Goal: Task Accomplishment & Management: Manage account settings

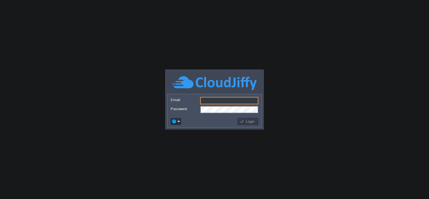
type input "[PERSON_NAME][EMAIL_ADDRESS][PERSON_NAME][DOMAIN_NAME]"
click at [247, 119] on button "Login" at bounding box center [248, 121] width 16 height 5
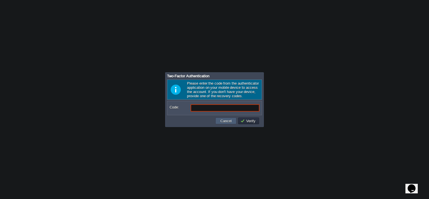
click at [227, 120] on button "Cancel" at bounding box center [226, 120] width 15 height 5
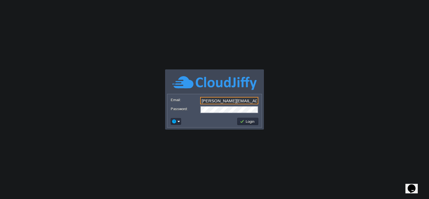
click at [240, 100] on input "[PERSON_NAME][EMAIL_ADDRESS][PERSON_NAME][DOMAIN_NAME]" at bounding box center [229, 100] width 58 height 7
click at [167, 143] on body "Application Platform v.8.10.2 Signing in... OK Yes No Cancel Email: [PERSON_NAM…" at bounding box center [214, 99] width 429 height 199
click at [229, 103] on input "[PERSON_NAME][EMAIL_ADDRESS][PERSON_NAME][DOMAIN_NAME]" at bounding box center [229, 100] width 58 height 7
click at [348, 138] on body "Application Platform v.8.10.2 Signing in... OK Yes No Cancel Email: [PERSON_NAM…" at bounding box center [214, 99] width 429 height 199
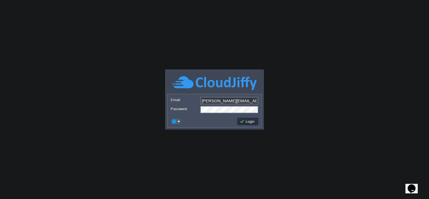
click at [179, 123] on em at bounding box center [176, 121] width 9 height 5
click at [139, 126] on body "Application Platform v.8.10.2 Signing in... OK Yes No Cancel Email: [PERSON_NAM…" at bounding box center [214, 99] width 429 height 199
click at [244, 98] on input "[PERSON_NAME][EMAIL_ADDRESS][PERSON_NAME][DOMAIN_NAME]" at bounding box center [229, 100] width 58 height 7
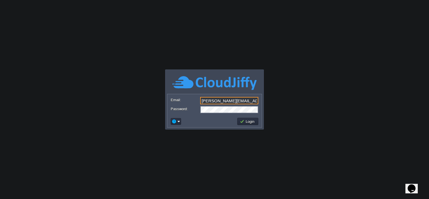
type input "[EMAIL_ADDRESS][DOMAIN_NAME]"
click at [245, 121] on button "Login" at bounding box center [248, 121] width 16 height 5
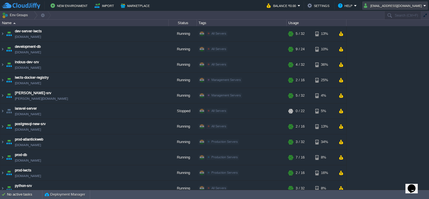
click at [417, 3] on button "[EMAIL_ADDRESS][DOMAIN_NAME]" at bounding box center [394, 5] width 60 height 7
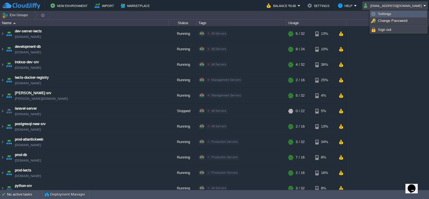
click at [395, 15] on link "Settings" at bounding box center [399, 14] width 56 height 6
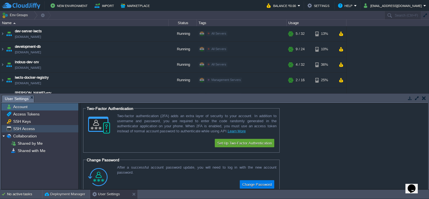
click at [30, 128] on span "SSH Access" at bounding box center [24, 128] width 24 height 5
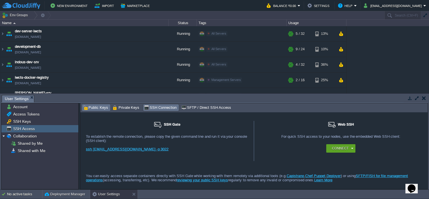
click at [93, 109] on span "Public Keys" at bounding box center [95, 108] width 25 height 6
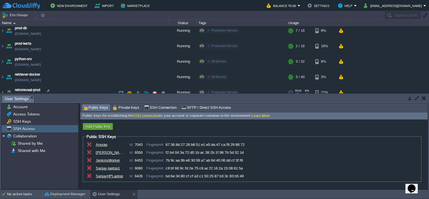
scroll to position [112, 0]
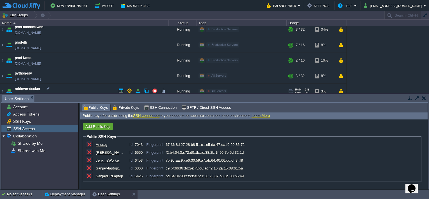
click at [29, 86] on span "retriever-docker" at bounding box center [27, 89] width 25 height 6
click at [2, 89] on img at bounding box center [2, 91] width 4 height 15
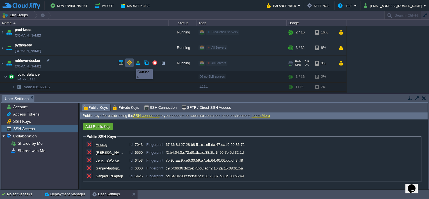
click at [130, 64] on button "button" at bounding box center [129, 62] width 5 height 5
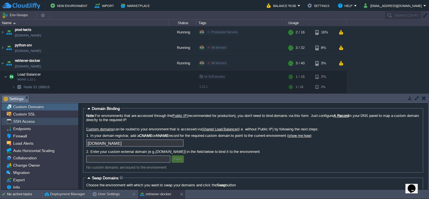
click at [25, 123] on span "SSH Access" at bounding box center [24, 121] width 24 height 5
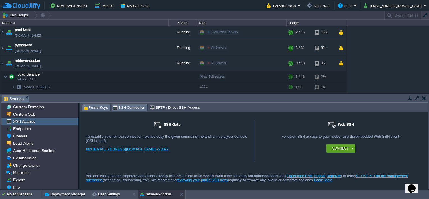
click at [93, 107] on span "Public Keys" at bounding box center [95, 108] width 25 height 6
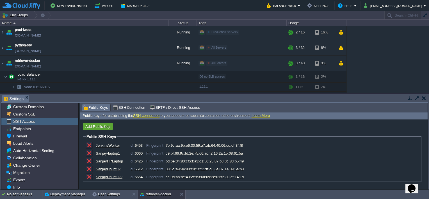
scroll to position [0, 0]
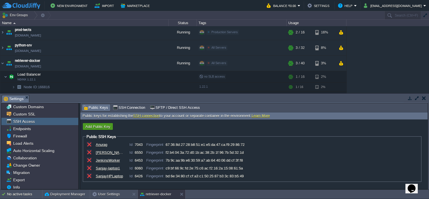
click at [100, 125] on button "Add Public Key" at bounding box center [98, 126] width 28 height 5
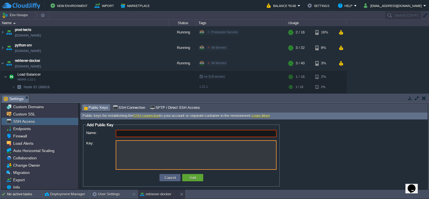
click at [141, 144] on textarea "Key:" at bounding box center [196, 155] width 161 height 30
paste textarea "ssh-ed25519 AAAAC3NzaC1lZDI1NTE5AAAAIDtTH+LTM2CMA9rsn0EytpzgObzV+vVrIbmVNud8rjc…"
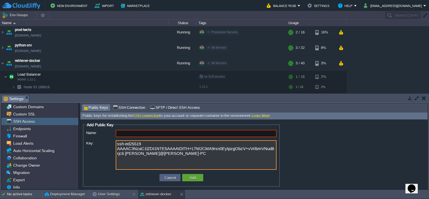
type textarea "ssh-ed25519 AAAAC3NzaC1lZDI1NTE5AAAAIDtTH+LTM2CMA9rsn0EytpzgObzV+vVrIbmVNud8rjc…"
click at [143, 134] on input "Name:" at bounding box center [196, 133] width 161 height 7
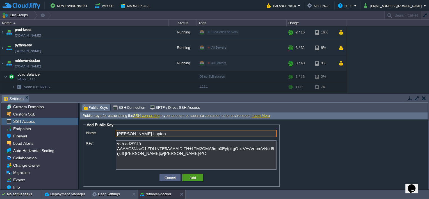
type input "[PERSON_NAME]-Laptop"
click at [194, 176] on button "Add" at bounding box center [193, 177] width 10 height 5
